Goal: Find specific page/section: Find specific page/section

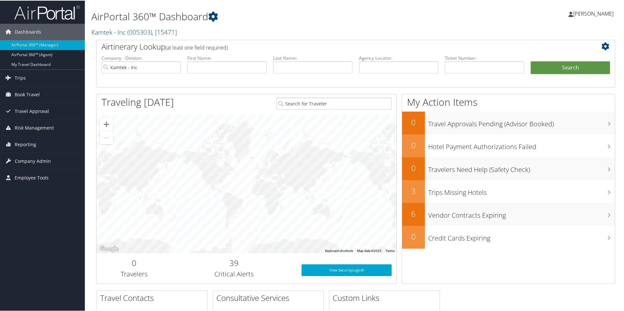
click at [133, 31] on span "( 005303 )" at bounding box center [139, 31] width 25 height 9
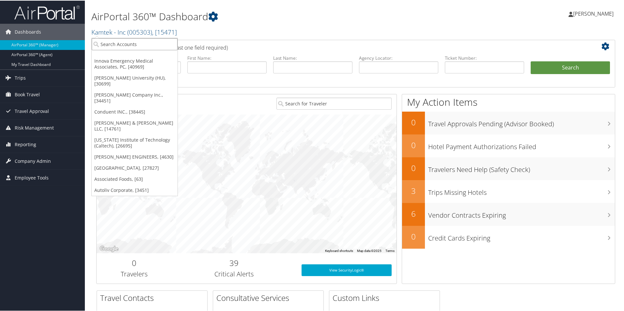
click at [135, 43] on input "search" at bounding box center [135, 44] width 86 height 12
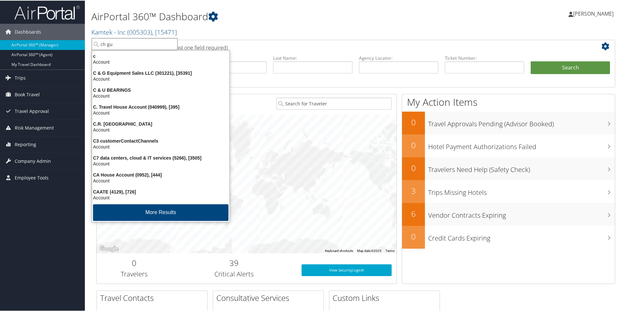
type input "[PERSON_NAME]"
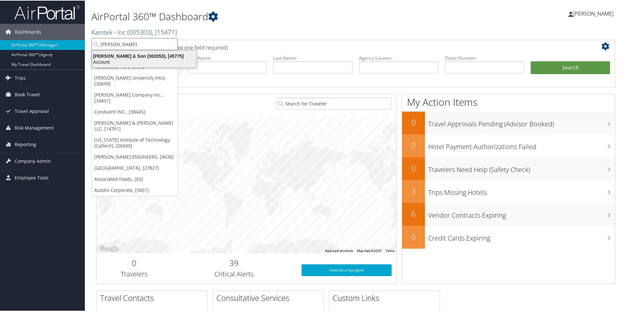
click at [141, 55] on div "[PERSON_NAME] & Son (302053), [45775]" at bounding box center [144, 56] width 112 height 6
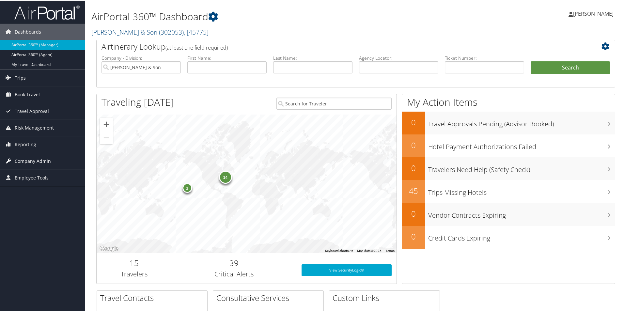
click at [46, 160] on span "Company Admin" at bounding box center [33, 160] width 36 height 16
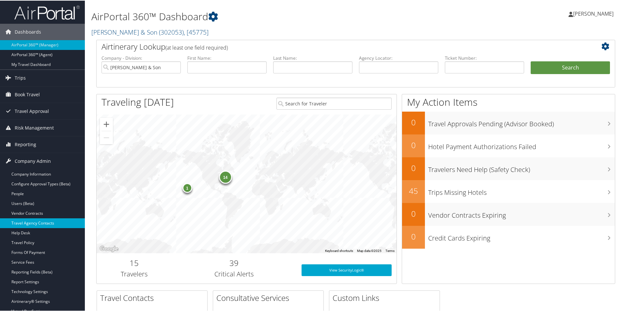
click at [32, 220] on link "Travel Agency Contacts" at bounding box center [42, 223] width 85 height 10
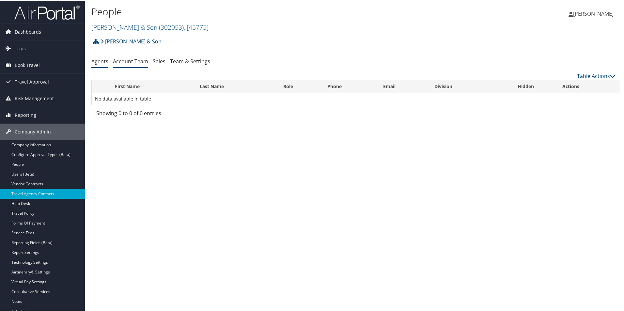
click at [130, 63] on link "Account Team" at bounding box center [130, 60] width 35 height 7
